Goal: Task Accomplishment & Management: Manage account settings

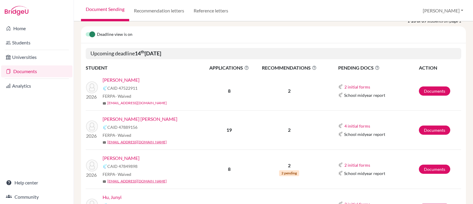
scroll to position [37, 0]
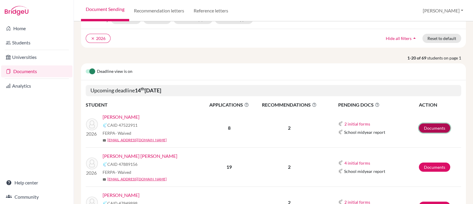
click at [437, 129] on link "Documents" at bounding box center [434, 127] width 31 height 9
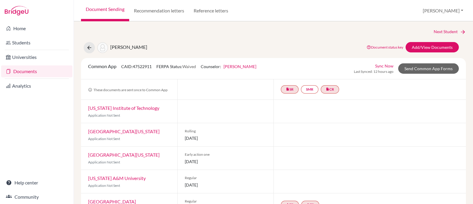
click at [384, 66] on link "Sync Now" at bounding box center [384, 66] width 18 height 6
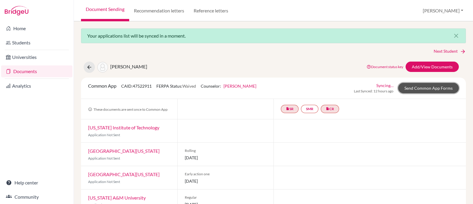
click at [413, 87] on link "Send Common App Forms" at bounding box center [428, 88] width 61 height 10
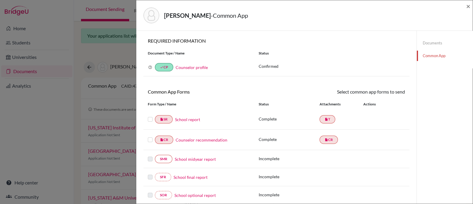
click at [149, 116] on label at bounding box center [150, 116] width 5 height 0
click at [0, 0] on input "checkbox" at bounding box center [0, 0] width 0 height 0
click at [150, 137] on label at bounding box center [150, 137] width 5 height 0
click at [0, 0] on input "checkbox" at bounding box center [0, 0] width 0 height 0
click at [389, 90] on link "Send" at bounding box center [393, 92] width 25 height 9
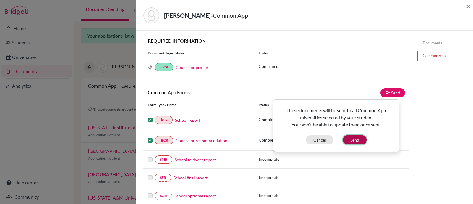
click at [356, 140] on button "Send" at bounding box center [355, 139] width 24 height 9
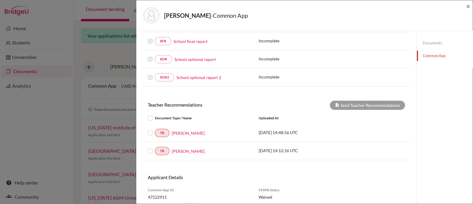
scroll to position [154, 0]
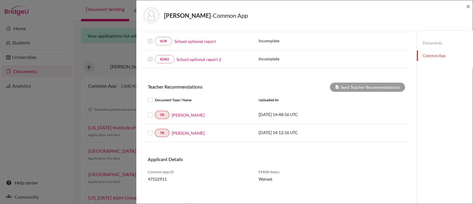
click at [155, 96] on label at bounding box center [155, 96] width 0 height 0
click at [0, 0] on input "checkbox" at bounding box center [0, 0] width 0 height 0
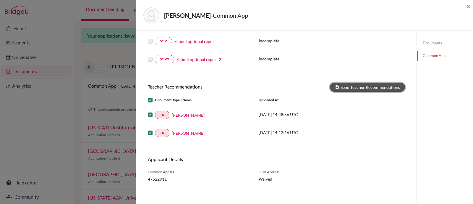
click at [336, 86] on icon at bounding box center [337, 87] width 4 height 4
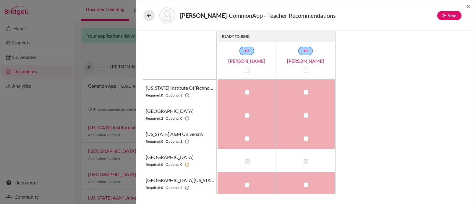
click at [248, 72] on div at bounding box center [246, 70] width 7 height 7
click at [305, 69] on label at bounding box center [306, 70] width 5 height 5
click at [305, 69] on input "checkbox" at bounding box center [304, 70] width 5 height 6
checkbox input "true"
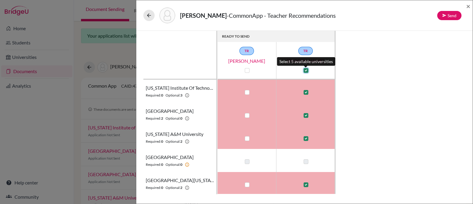
checkbox input "true"
click at [247, 73] on div at bounding box center [246, 70] width 7 height 7
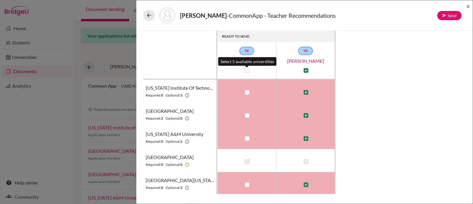
click at [247, 71] on label at bounding box center [247, 70] width 5 height 5
click at [247, 71] on input "checkbox" at bounding box center [245, 70] width 5 height 6
checkbox input "true"
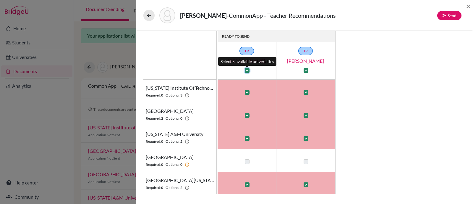
checkbox input "true"
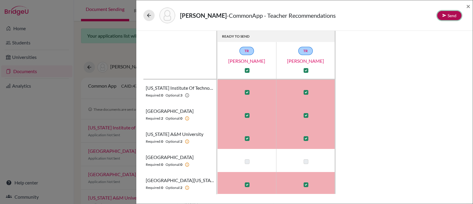
click at [449, 14] on button "Send" at bounding box center [449, 15] width 24 height 9
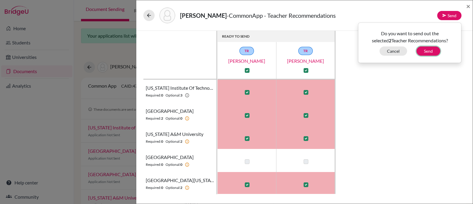
click at [430, 52] on button "Send" at bounding box center [429, 50] width 24 height 9
checkbox input "false"
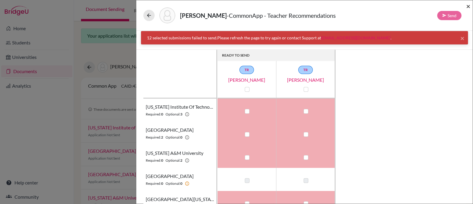
click at [467, 7] on span "×" at bounding box center [468, 6] width 4 height 9
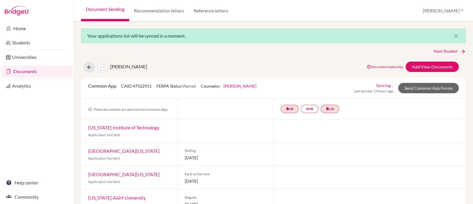
click at [380, 66] on link "Document status key" at bounding box center [385, 66] width 37 height 4
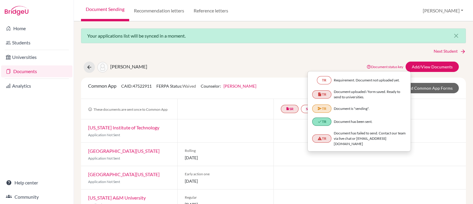
click at [422, 136] on div at bounding box center [369, 130] width 192 height 23
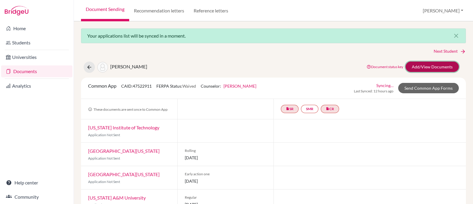
click at [440, 69] on link "Add/View Documents" at bounding box center [432, 66] width 53 height 10
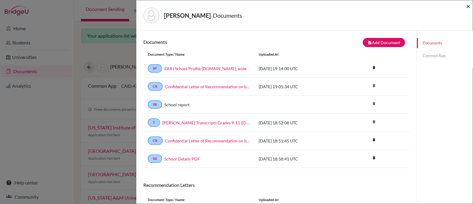
click at [467, 7] on span "×" at bounding box center [468, 6] width 4 height 9
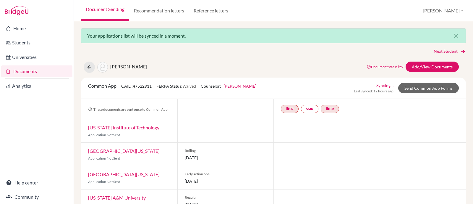
click at [107, 7] on link "Document Sending" at bounding box center [105, 10] width 48 height 21
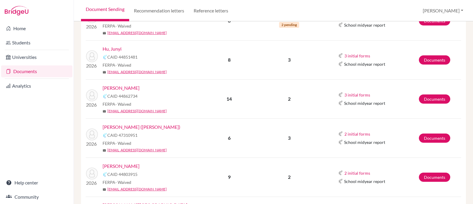
scroll to position [258, 0]
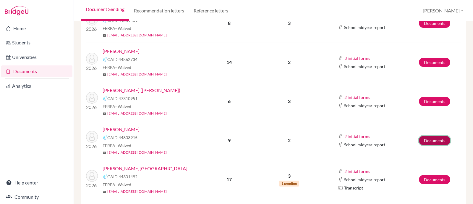
click at [422, 140] on link "Documents" at bounding box center [434, 140] width 31 height 9
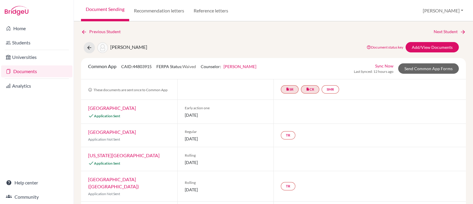
click at [383, 66] on link "Sync Now" at bounding box center [384, 66] width 18 height 6
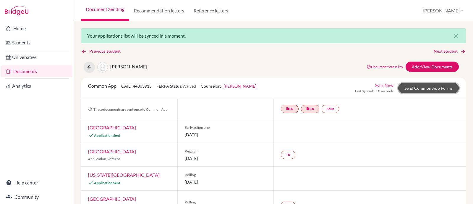
click at [415, 86] on link "Send Common App Forms" at bounding box center [428, 88] width 61 height 10
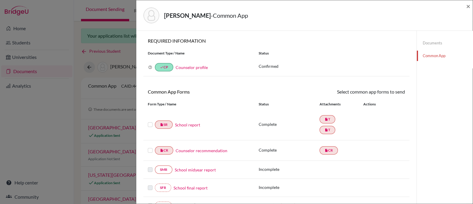
click at [149, 121] on label at bounding box center [150, 121] width 5 height 0
click at [0, 0] on input "checkbox" at bounding box center [0, 0] width 0 height 0
click at [149, 147] on label at bounding box center [150, 147] width 5 height 0
click at [0, 0] on input "checkbox" at bounding box center [0, 0] width 0 height 0
click at [390, 93] on link "Send" at bounding box center [393, 92] width 25 height 9
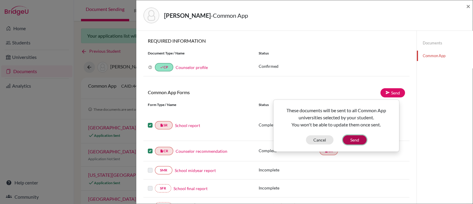
click at [361, 138] on button "Send" at bounding box center [355, 139] width 24 height 9
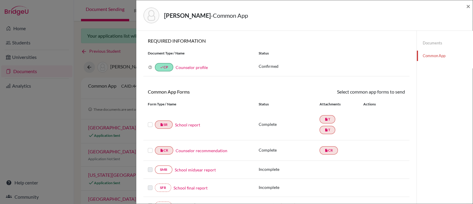
scroll to position [148, 0]
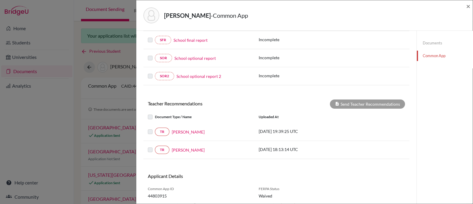
click at [155, 128] on label at bounding box center [155, 128] width 0 height 0
click at [155, 113] on label at bounding box center [155, 113] width 0 height 0
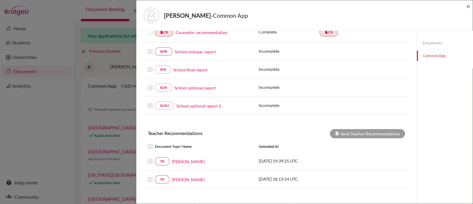
scroll to position [164, 0]
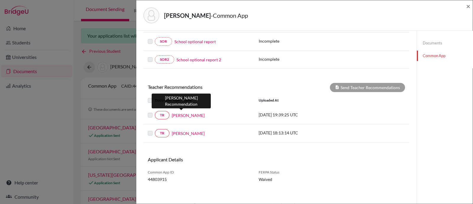
click at [185, 115] on link "Scott Little" at bounding box center [188, 115] width 33 height 6
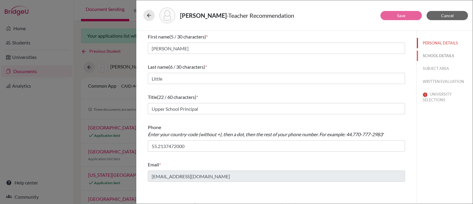
click at [436, 58] on button "SCHOOL DETAILS" at bounding box center [445, 56] width 56 height 10
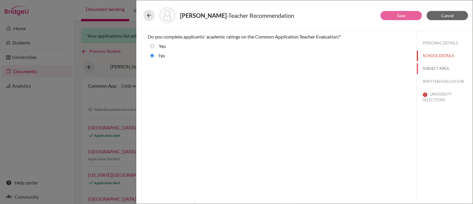
click at [435, 69] on button "SUBJECT AREA" at bounding box center [445, 68] width 56 height 10
select select "5"
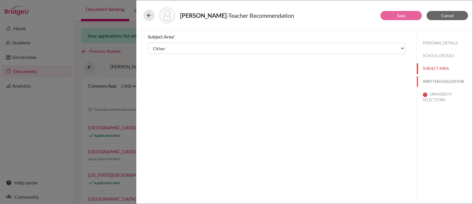
click at [438, 80] on button "WRITTEN EVALUATION" at bounding box center [445, 81] width 56 height 10
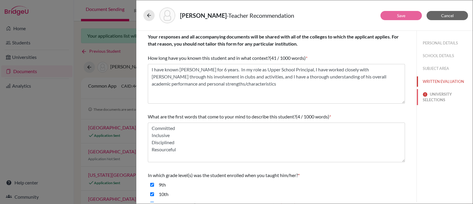
click at [437, 99] on button "UNIVERSITY SELECTIONS" at bounding box center [445, 97] width 56 height 16
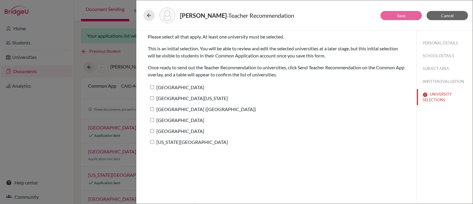
click at [151, 87] on input "Clemson University" at bounding box center [152, 87] width 4 height 4
checkbox input "true"
click at [151, 97] on input "University of South Carolina" at bounding box center [152, 98] width 4 height 4
checkbox input "true"
click at [151, 109] on input "IE University (Madrid)" at bounding box center [152, 109] width 4 height 4
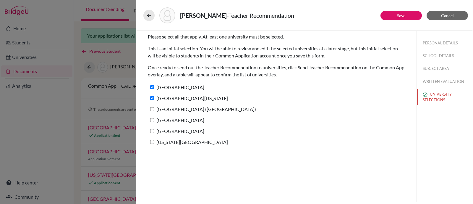
checkbox input "true"
click at [153, 120] on input "Loyola University New Orleans" at bounding box center [152, 120] width 4 height 4
checkbox input "true"
click at [151, 129] on input "Syracuse University" at bounding box center [152, 131] width 4 height 4
checkbox input "true"
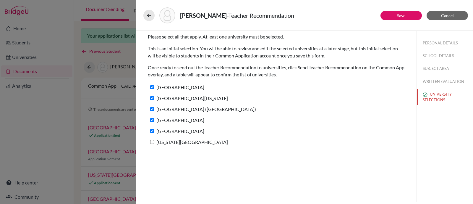
click at [152, 140] on input "Louisiana State University" at bounding box center [152, 142] width 4 height 4
checkbox input "true"
click at [399, 17] on link "Save" at bounding box center [401, 15] width 8 height 5
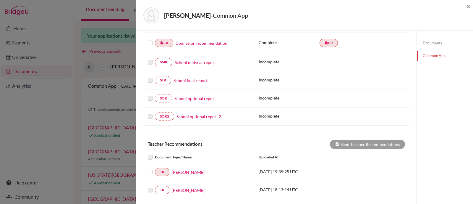
scroll to position [148, 0]
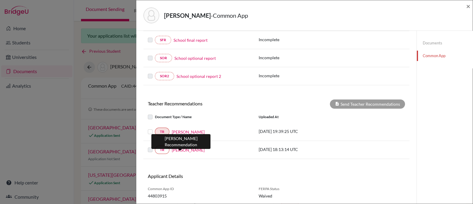
click at [188, 147] on link "Greg Sipp" at bounding box center [188, 150] width 33 height 6
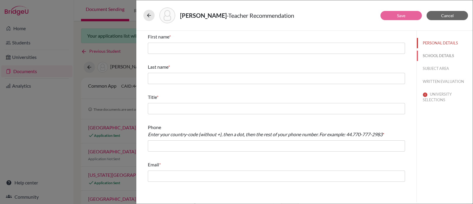
click at [435, 52] on button "SCHOOL DETAILS" at bounding box center [445, 56] width 56 height 10
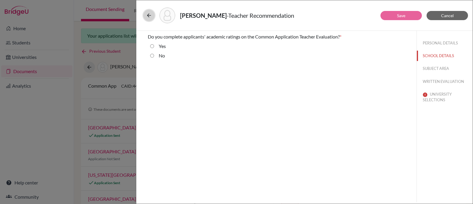
click at [151, 17] on icon at bounding box center [149, 15] width 6 height 6
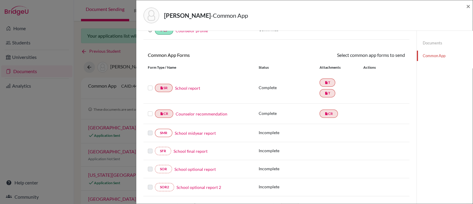
scroll to position [164, 0]
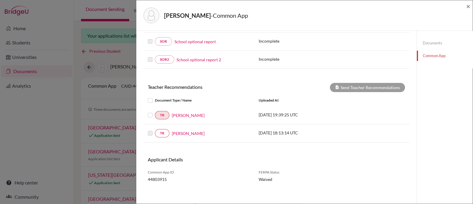
click at [155, 111] on label at bounding box center [155, 111] width 0 height 0
click at [0, 0] on input "checkbox" at bounding box center [0, 0] width 0 height 0
click at [362, 83] on button "Send Teacher Recommendations" at bounding box center [367, 87] width 75 height 9
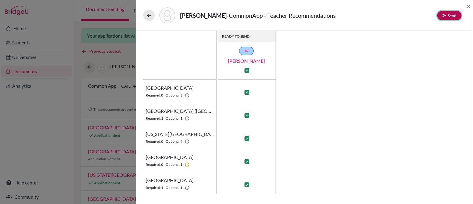
click at [449, 16] on button "Send" at bounding box center [449, 15] width 24 height 9
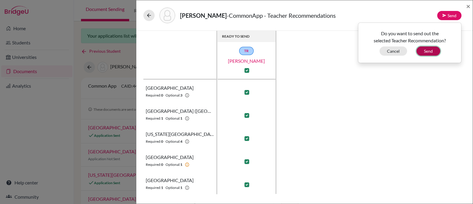
click at [429, 49] on button "Send" at bounding box center [429, 50] width 24 height 9
checkbox input "false"
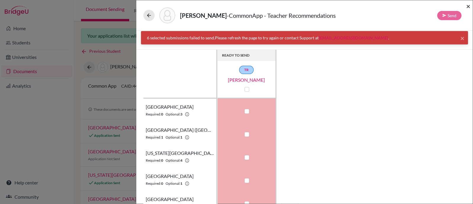
click at [467, 4] on span "×" at bounding box center [468, 6] width 4 height 9
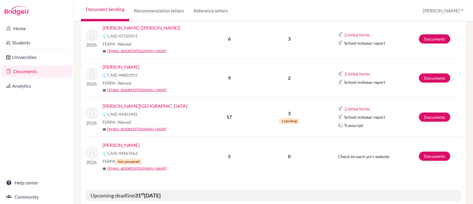
scroll to position [333, 0]
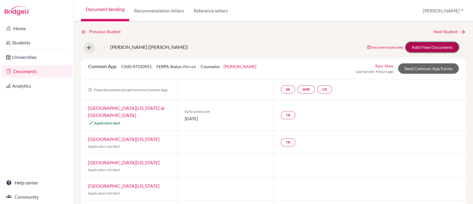
click at [425, 49] on link "Add/View Documents" at bounding box center [432, 47] width 53 height 10
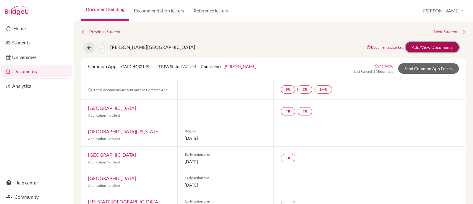
click at [425, 46] on link "Add/View Documents" at bounding box center [432, 47] width 53 height 10
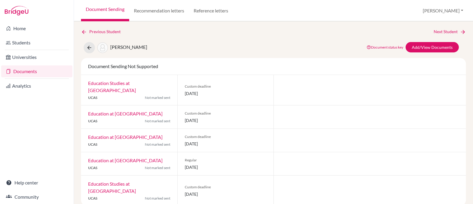
scroll to position [8, 0]
